Goal: Transaction & Acquisition: Purchase product/service

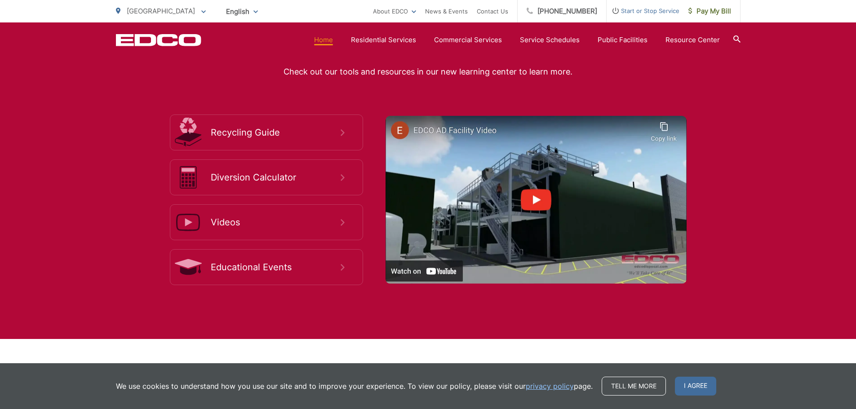
scroll to position [1663, 0]
click at [746, 130] on div "Learn How to Dispose and Recycle Properly Check out our tools and resources in …" at bounding box center [428, 159] width 856 height 360
click at [679, 388] on span "I agree" at bounding box center [695, 386] width 41 height 19
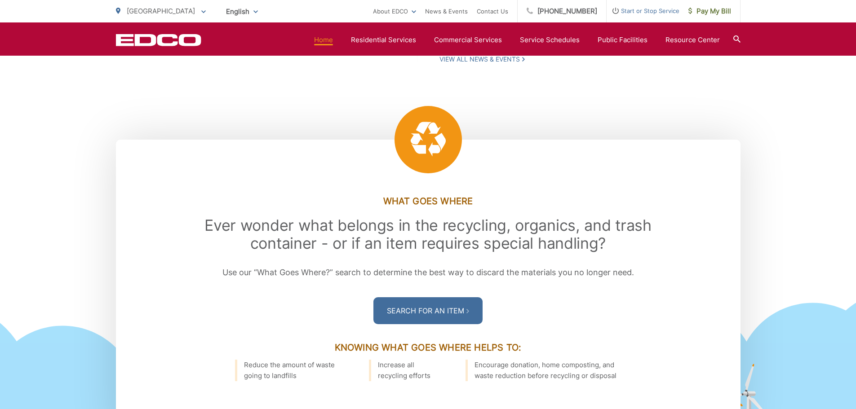
scroll to position [1022, 0]
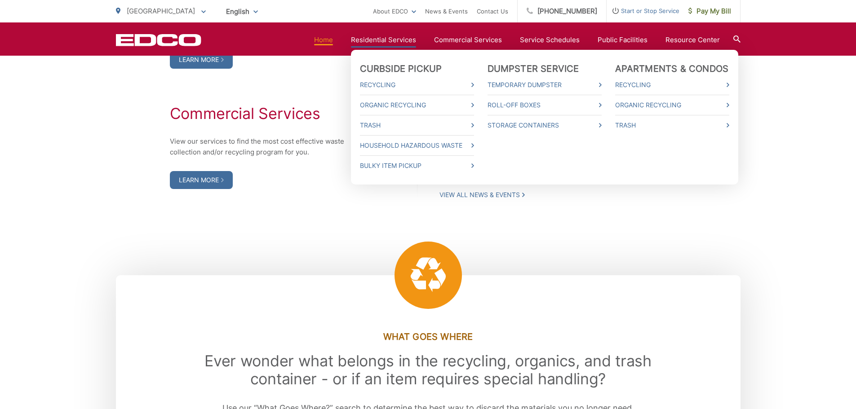
click at [407, 39] on link "Residential Services" at bounding box center [383, 40] width 65 height 11
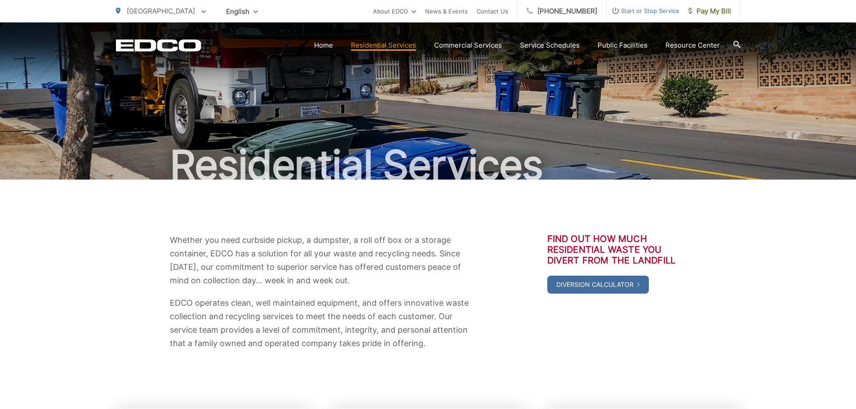
click at [449, 257] on p "Whether you need curbside pickup, a dumpster, a roll off box or a storage conta…" at bounding box center [320, 261] width 301 height 54
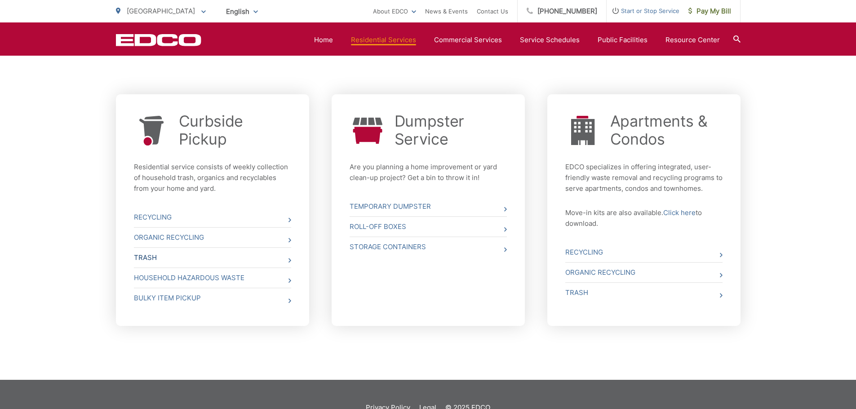
click at [219, 256] on link "Trash" at bounding box center [212, 258] width 157 height 20
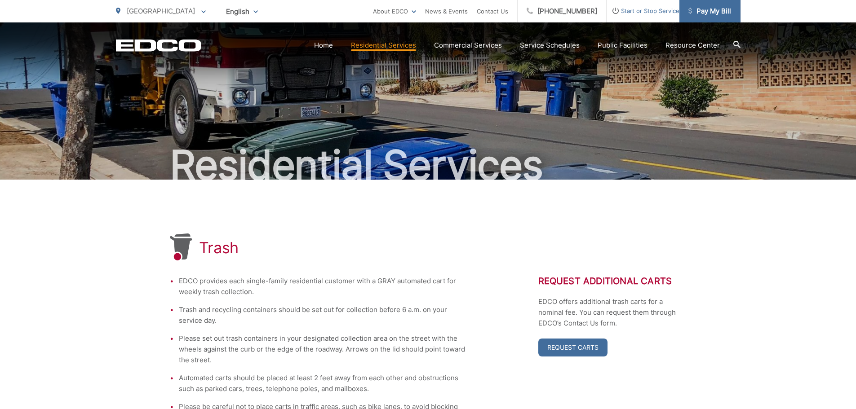
click at [699, 6] on span "Pay My Bill" at bounding box center [710, 11] width 43 height 11
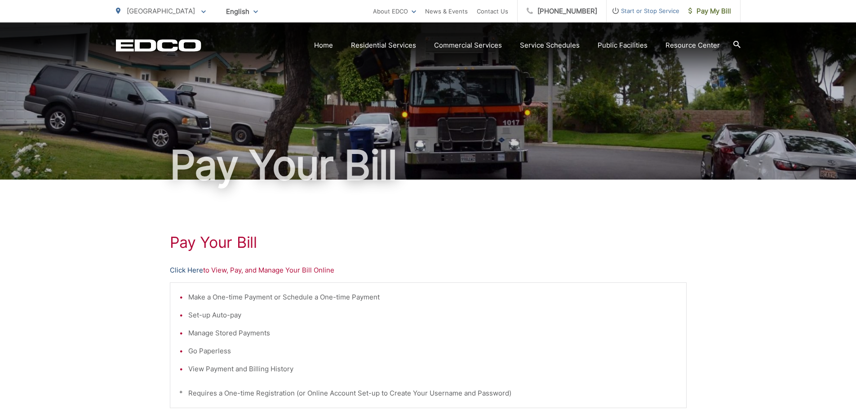
click at [194, 266] on link "Click Here" at bounding box center [186, 270] width 33 height 11
